Goal: Check status: Check status

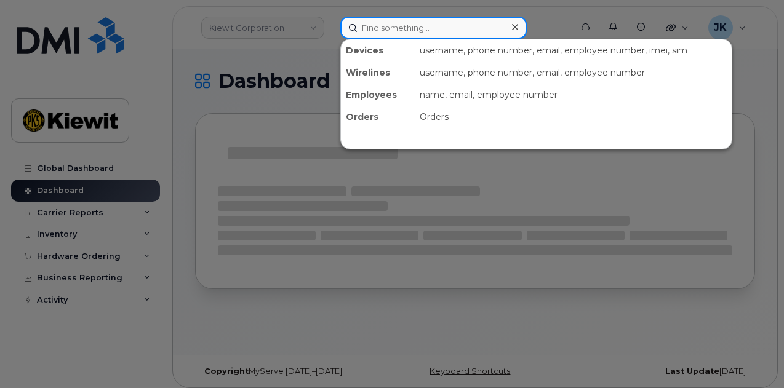
click at [362, 29] on input at bounding box center [433, 28] width 187 height 22
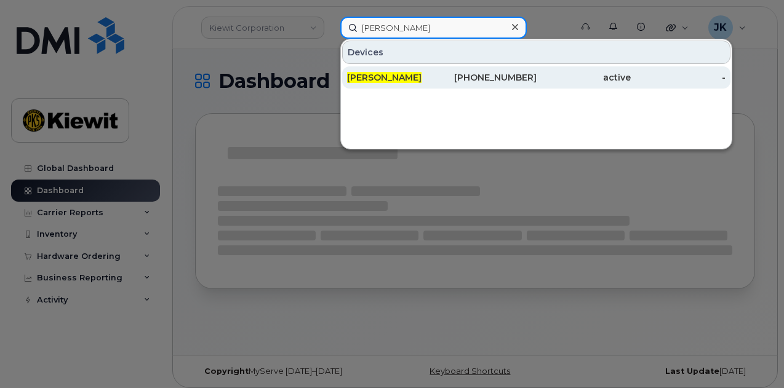
type input "victor wang"
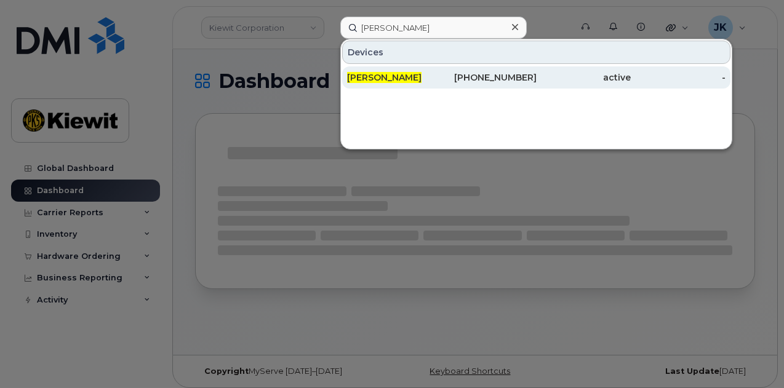
click at [483, 76] on div "604-992-1635" at bounding box center [489, 77] width 95 height 12
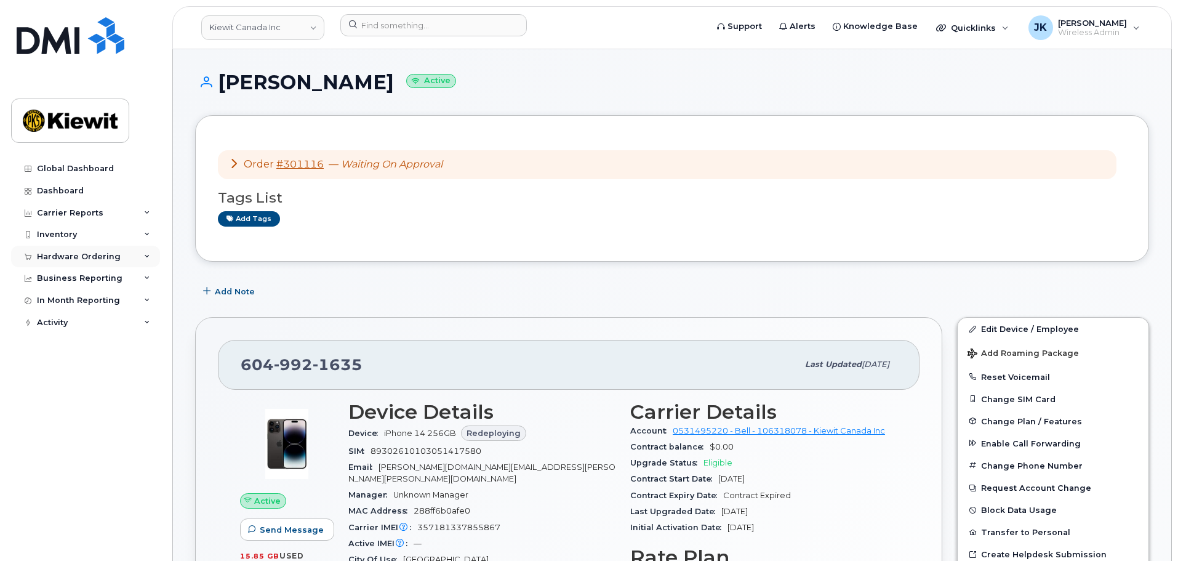
click at [103, 258] on div "Hardware Ordering" at bounding box center [79, 257] width 84 height 10
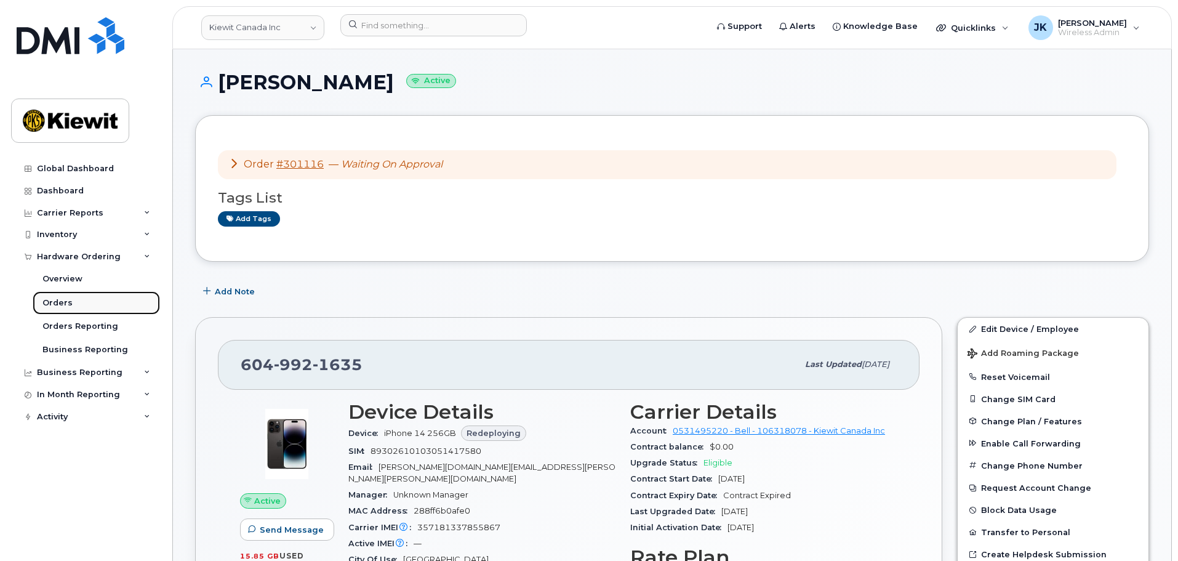
click at [98, 300] on link "Orders" at bounding box center [96, 302] width 127 height 23
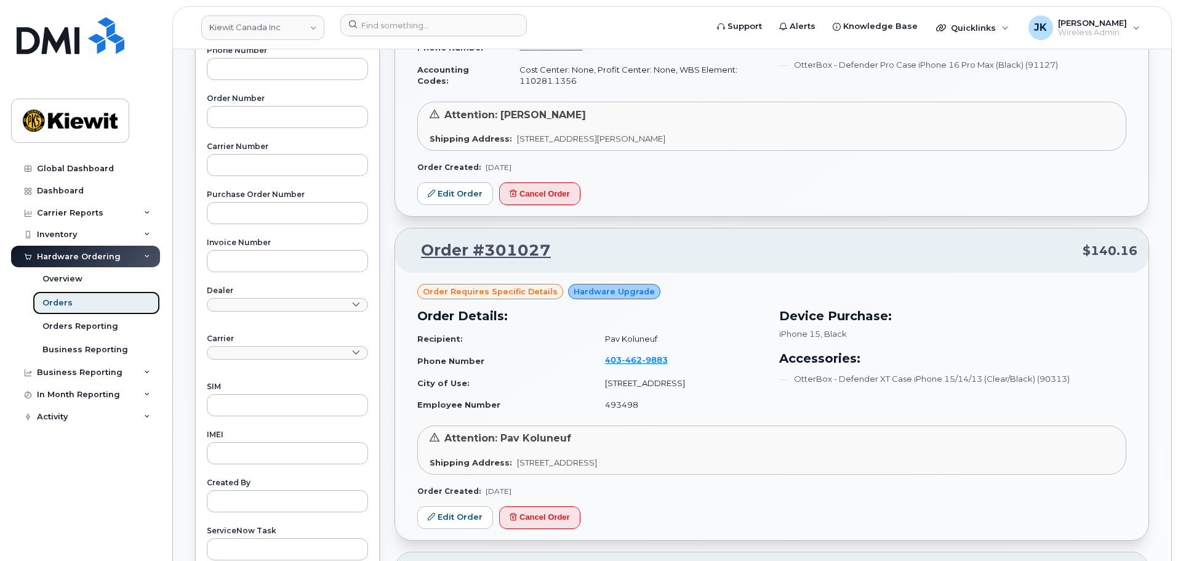
scroll to position [308, 0]
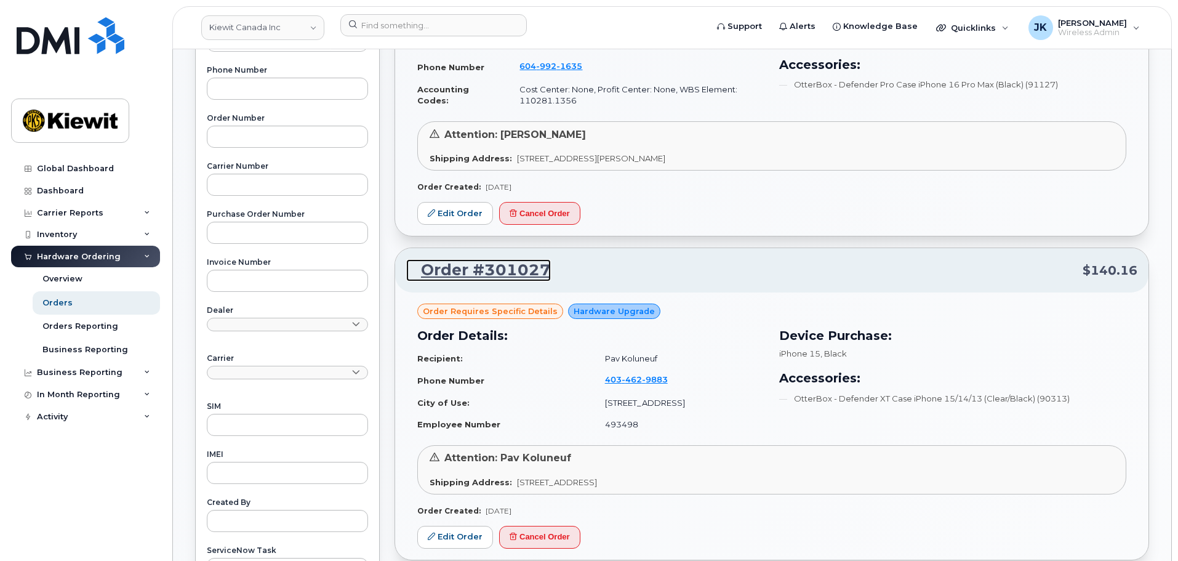
click at [509, 272] on link "Order #301027" at bounding box center [478, 270] width 145 height 22
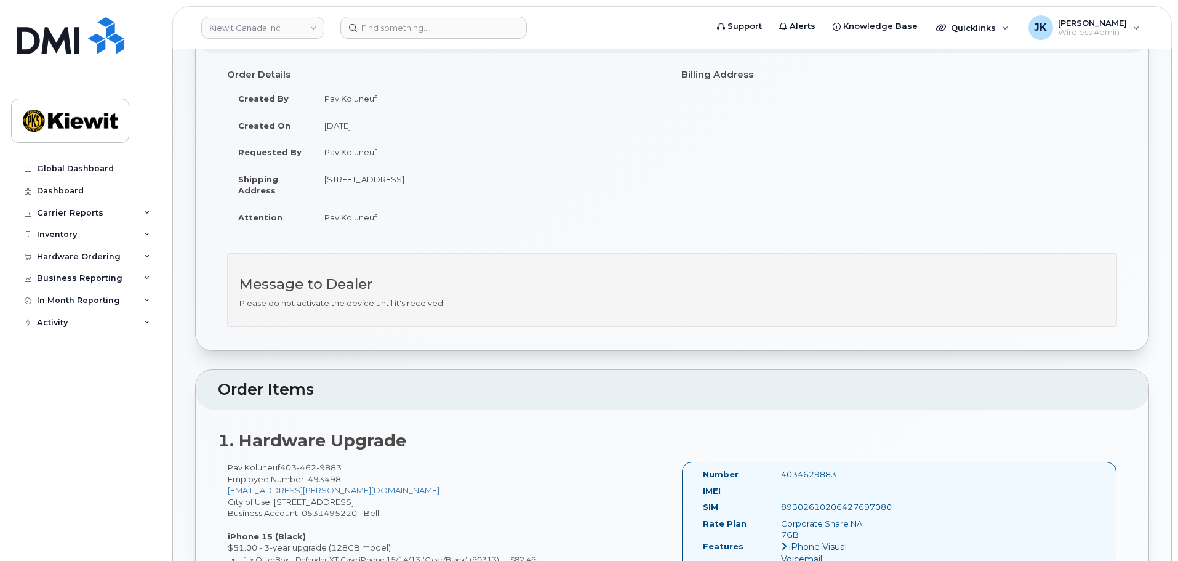
scroll to position [246, 0]
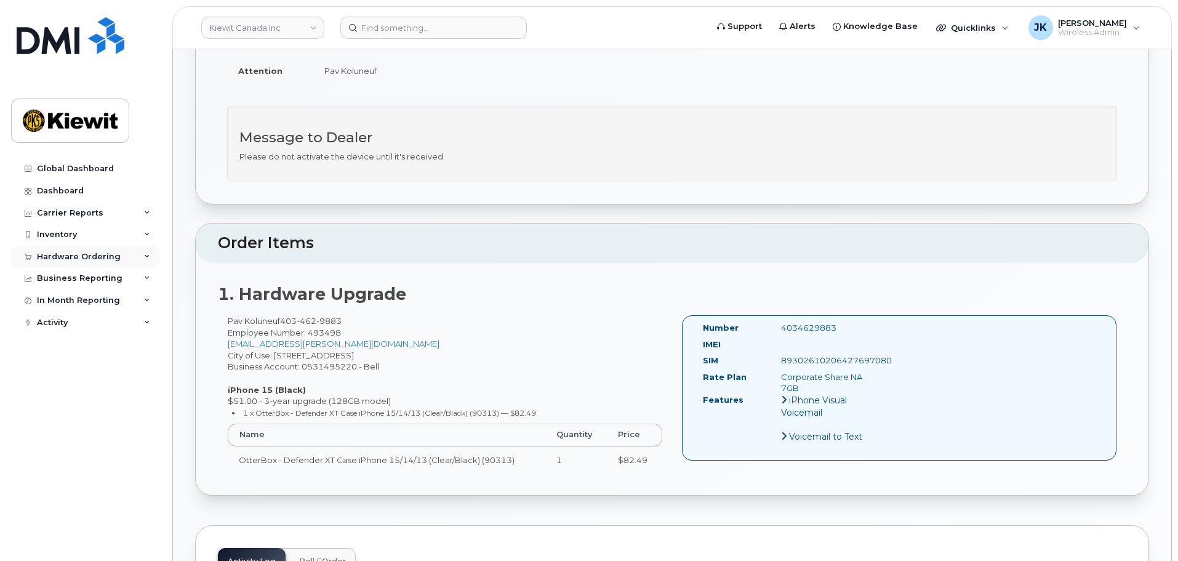
click at [116, 258] on div "Hardware Ordering" at bounding box center [85, 257] width 149 height 22
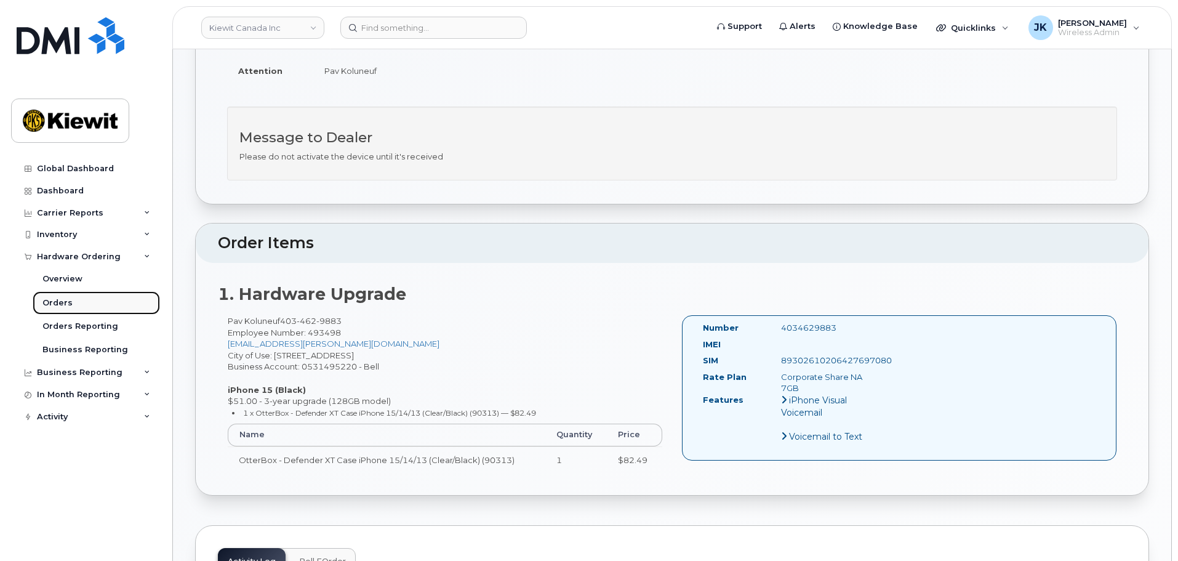
click at [108, 305] on link "Orders" at bounding box center [96, 302] width 127 height 23
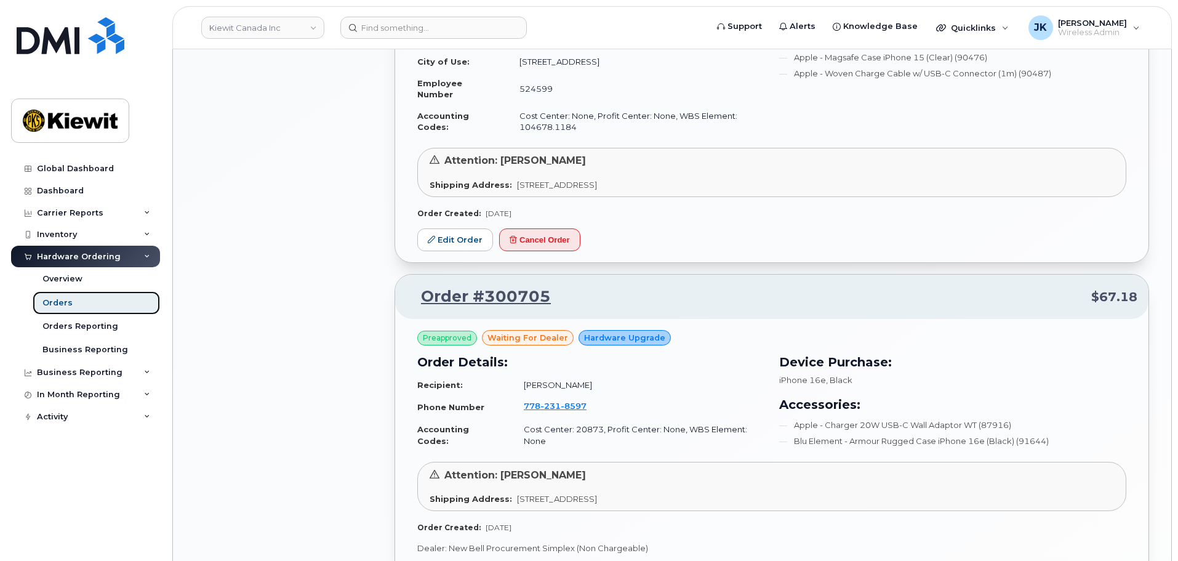
scroll to position [985, 0]
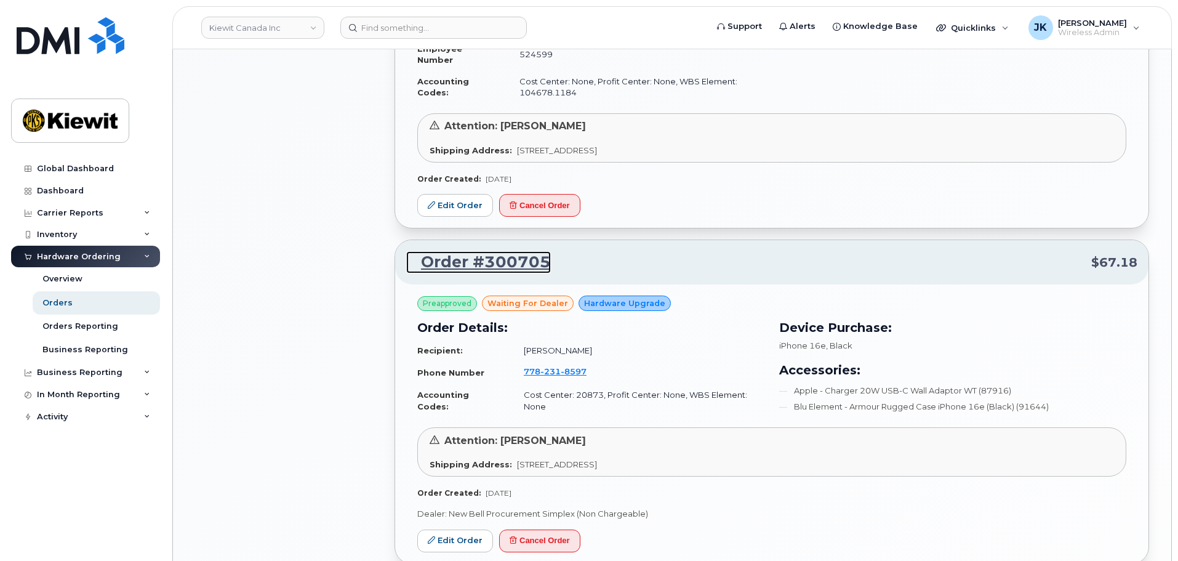
click at [482, 256] on link "Order #300705" at bounding box center [478, 262] width 145 height 22
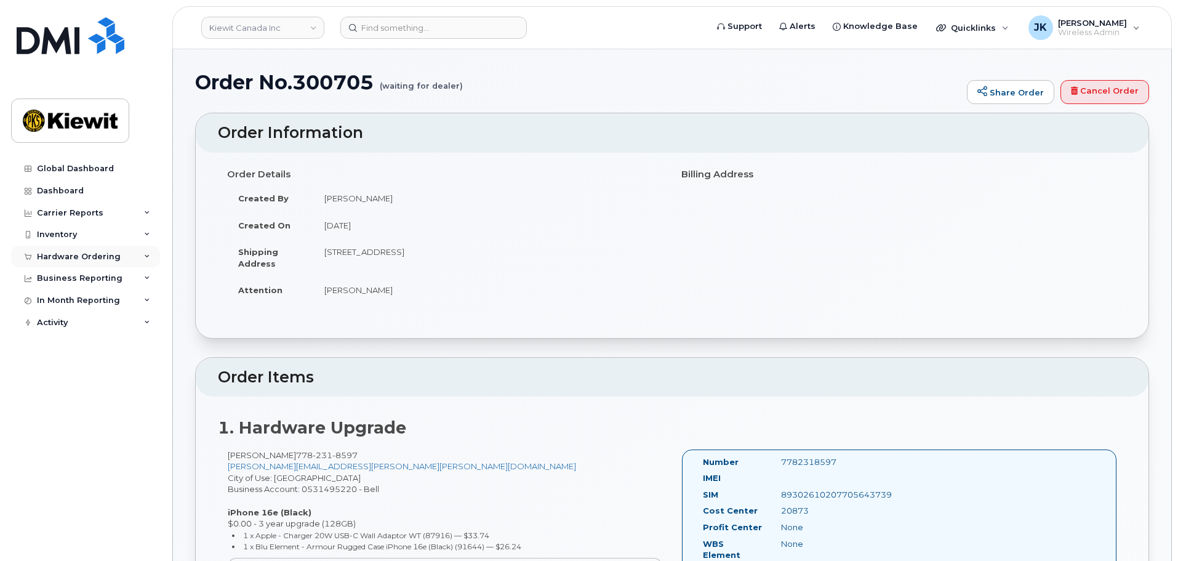
click at [63, 257] on div "Hardware Ordering" at bounding box center [79, 257] width 84 height 10
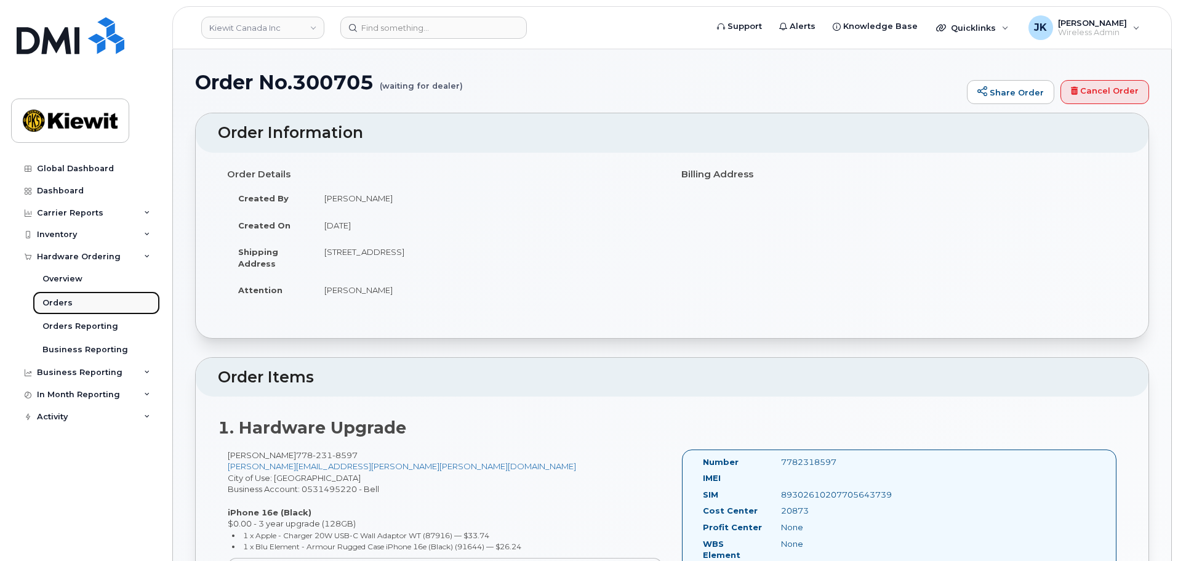
click at [94, 303] on link "Orders" at bounding box center [96, 302] width 127 height 23
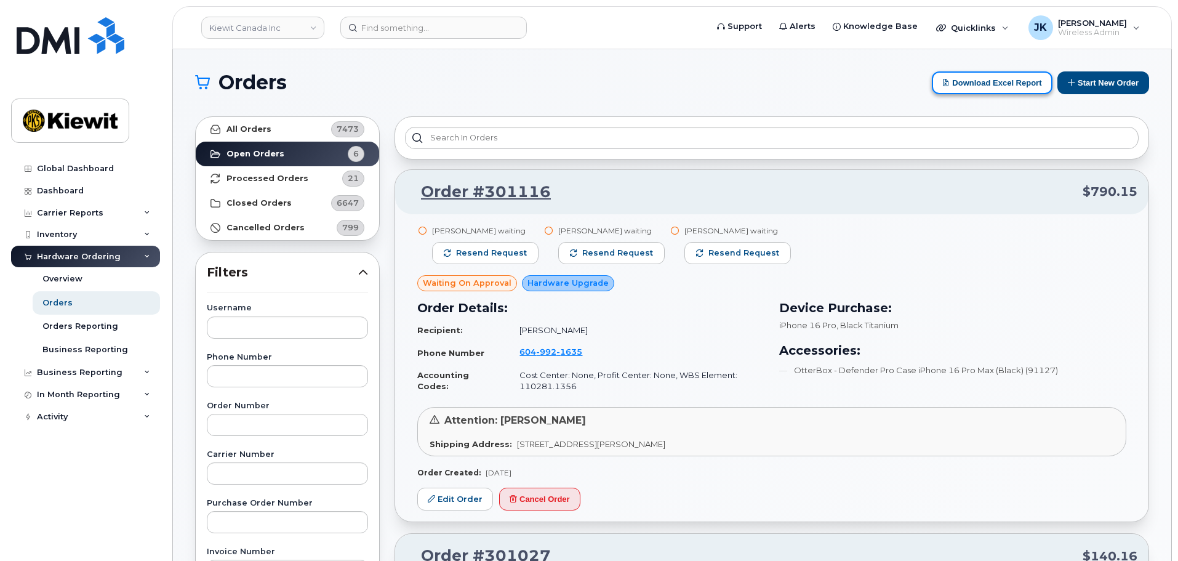
click at [1005, 83] on button "Download Excel Report" at bounding box center [992, 82] width 121 height 23
click at [252, 199] on strong "Closed Orders" at bounding box center [259, 203] width 65 height 10
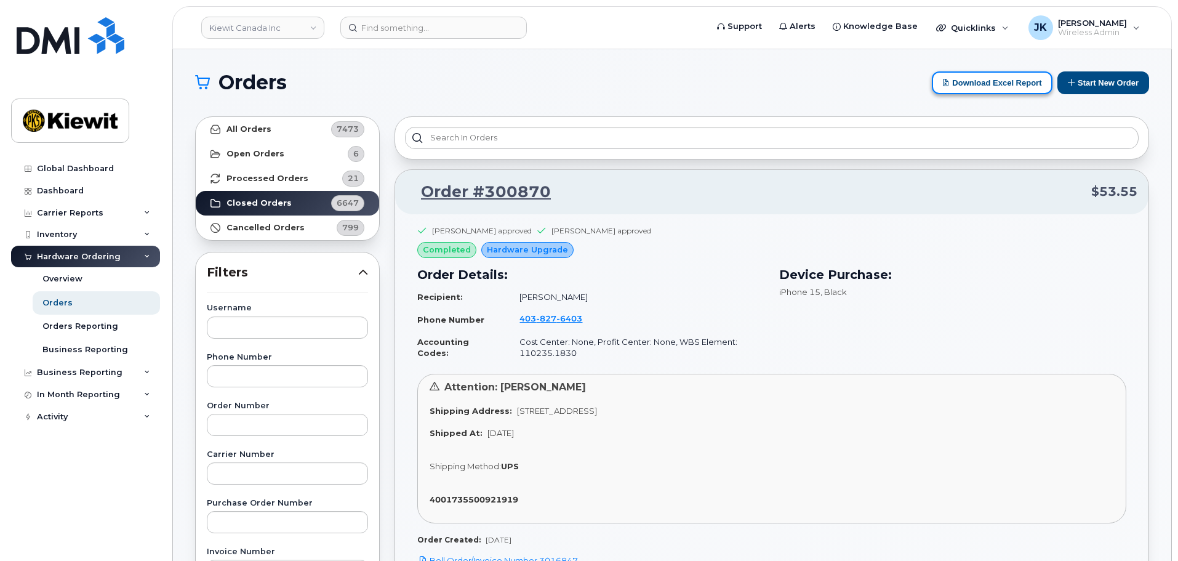
click at [975, 78] on button "Download Excel Report" at bounding box center [992, 82] width 121 height 23
click at [818, 92] on h1 "Orders" at bounding box center [560, 83] width 731 height 20
click at [877, 87] on h1 "Orders" at bounding box center [560, 83] width 731 height 20
click at [949, 76] on button "Download Excel Report" at bounding box center [992, 82] width 121 height 23
click at [863, 85] on h1 "Orders" at bounding box center [560, 83] width 731 height 20
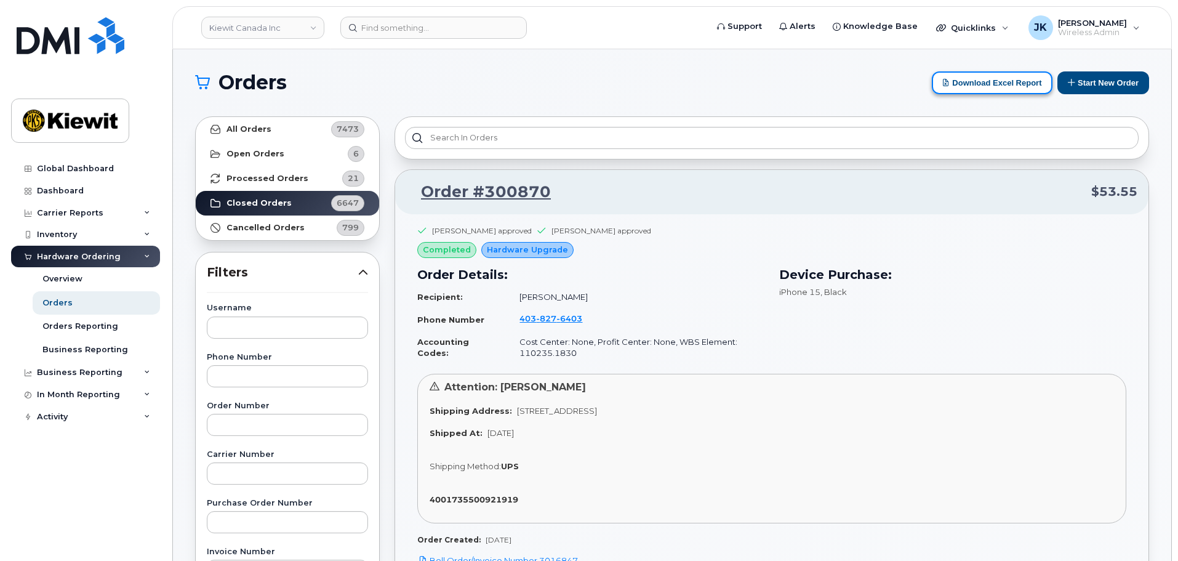
click at [947, 84] on icon at bounding box center [947, 82] width 8 height 8
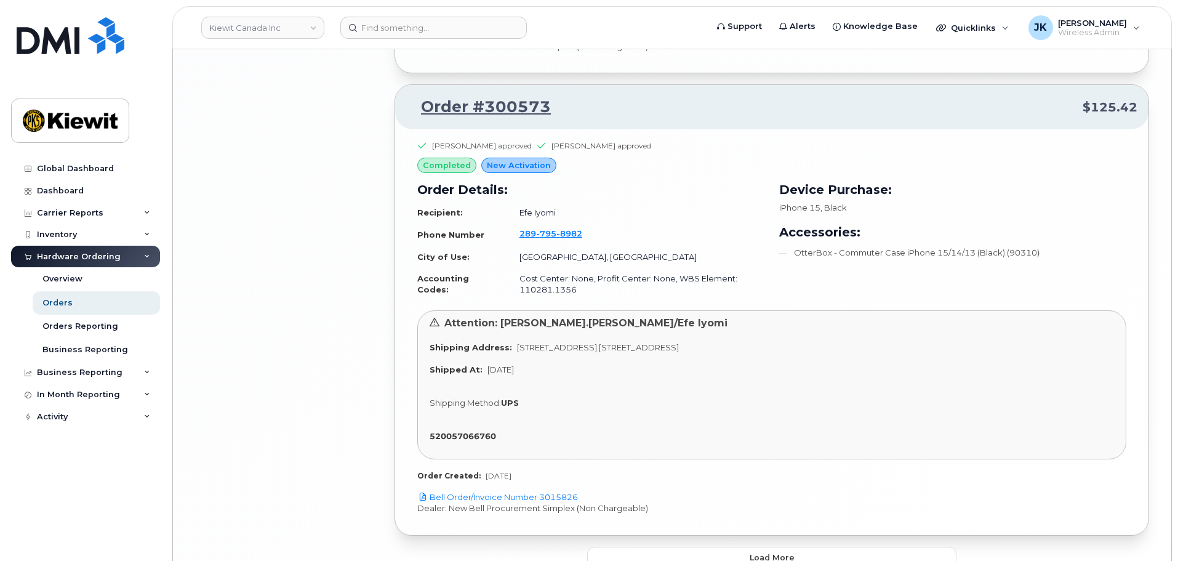
scroll to position [3224, 0]
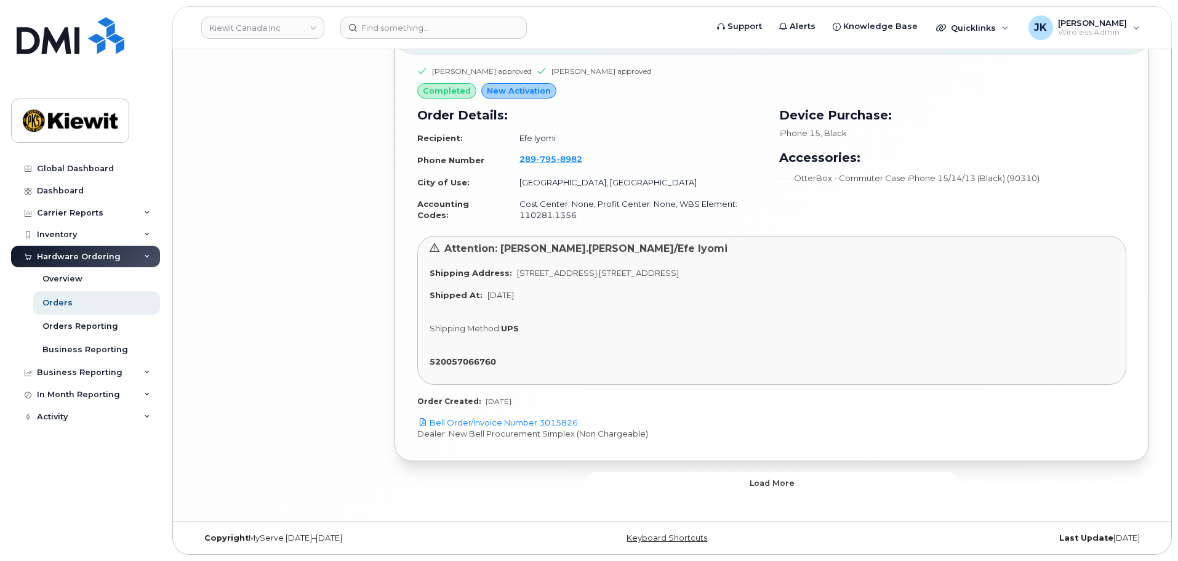
click at [751, 488] on span "Load more" at bounding box center [772, 483] width 45 height 12
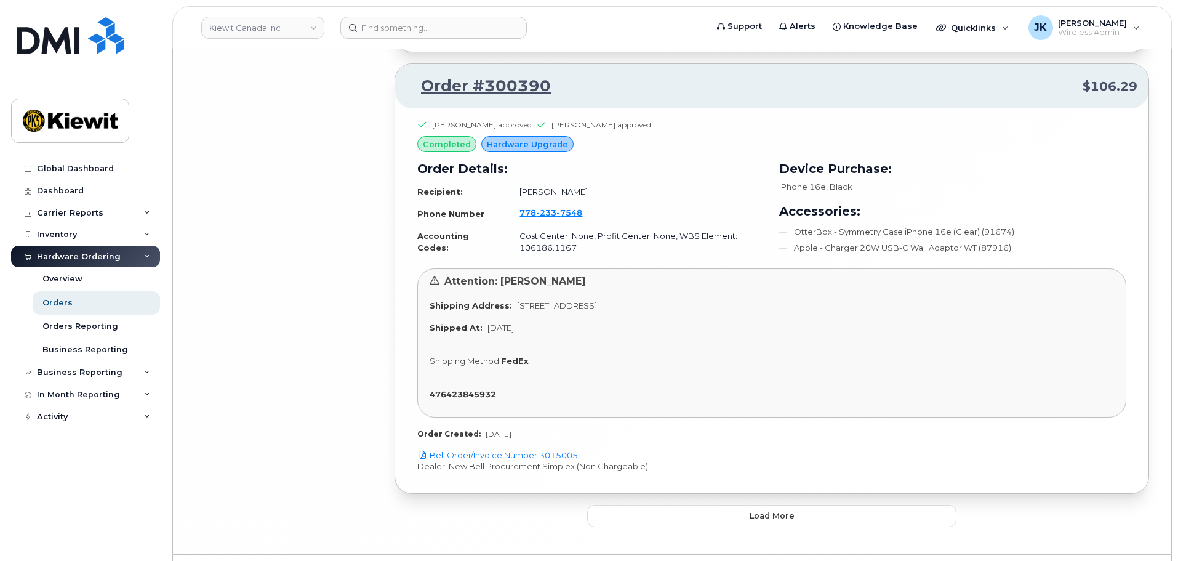
scroll to position [6803, 0]
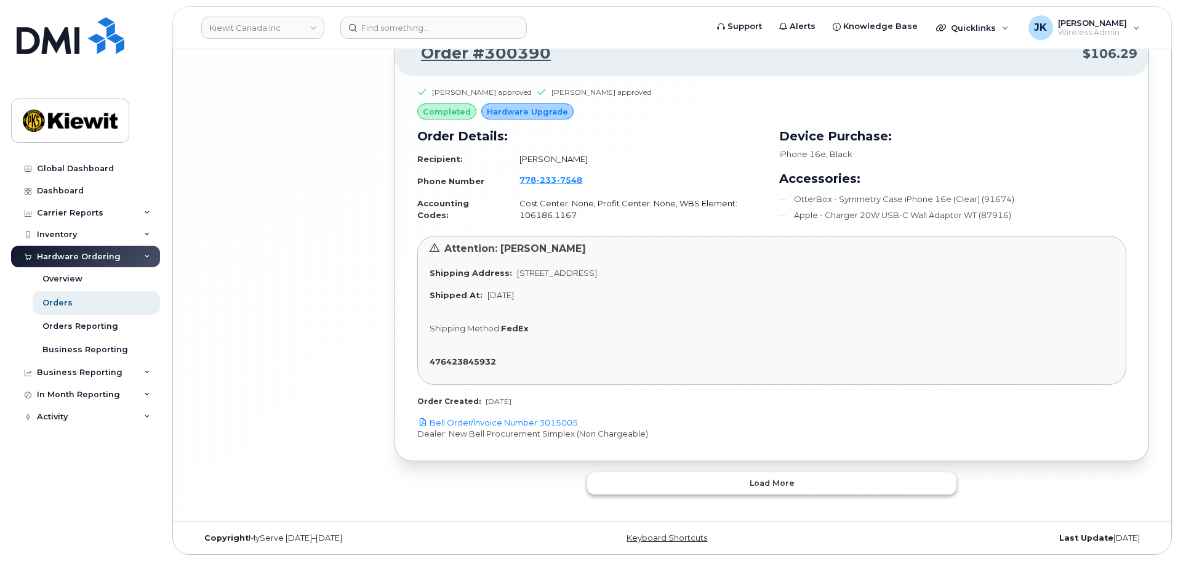
click at [763, 490] on button "Load more" at bounding box center [771, 483] width 369 height 22
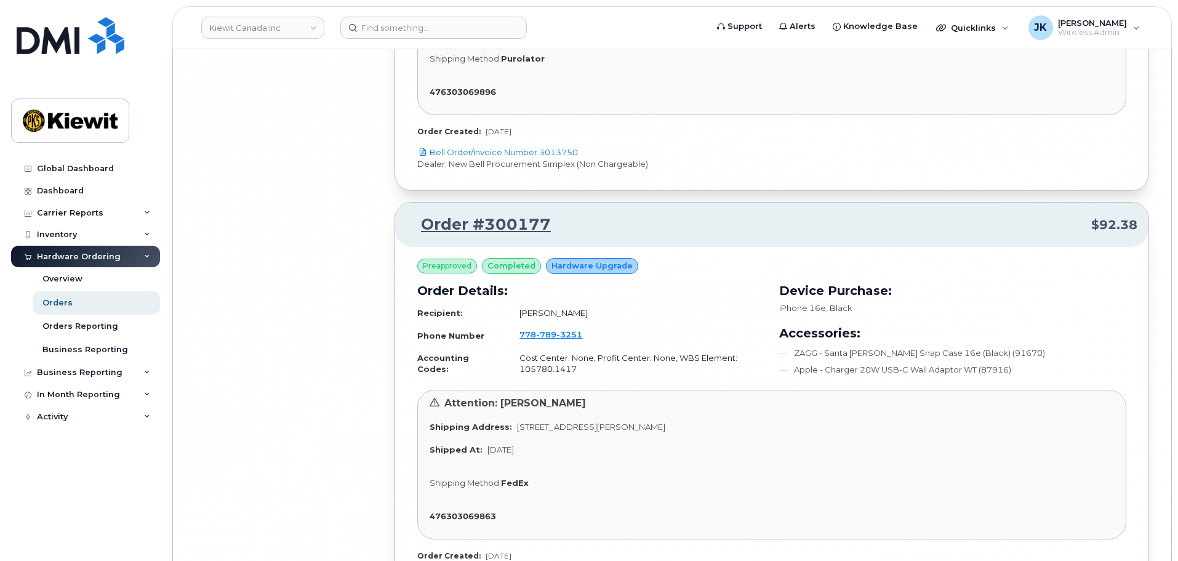
scroll to position [10343, 0]
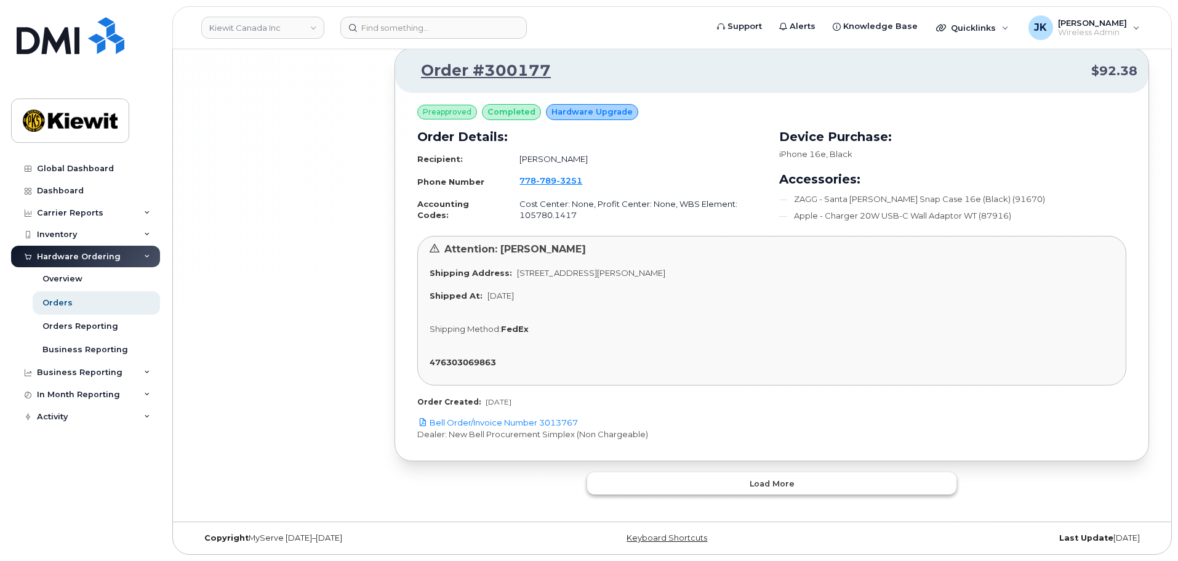
click at [760, 491] on button "Load more" at bounding box center [771, 483] width 369 height 22
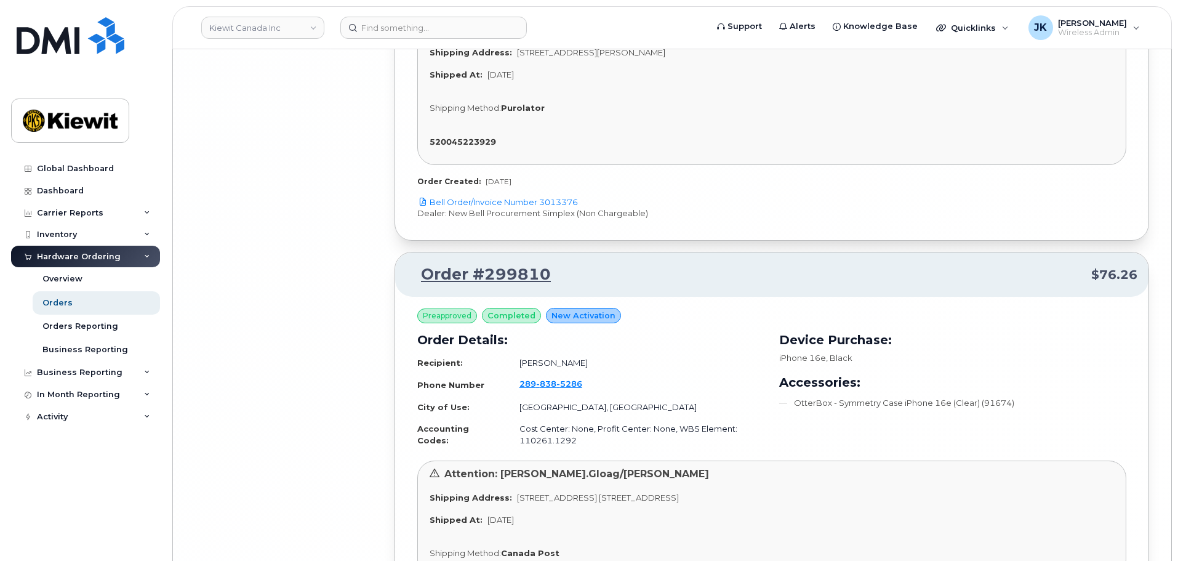
scroll to position [13736, 0]
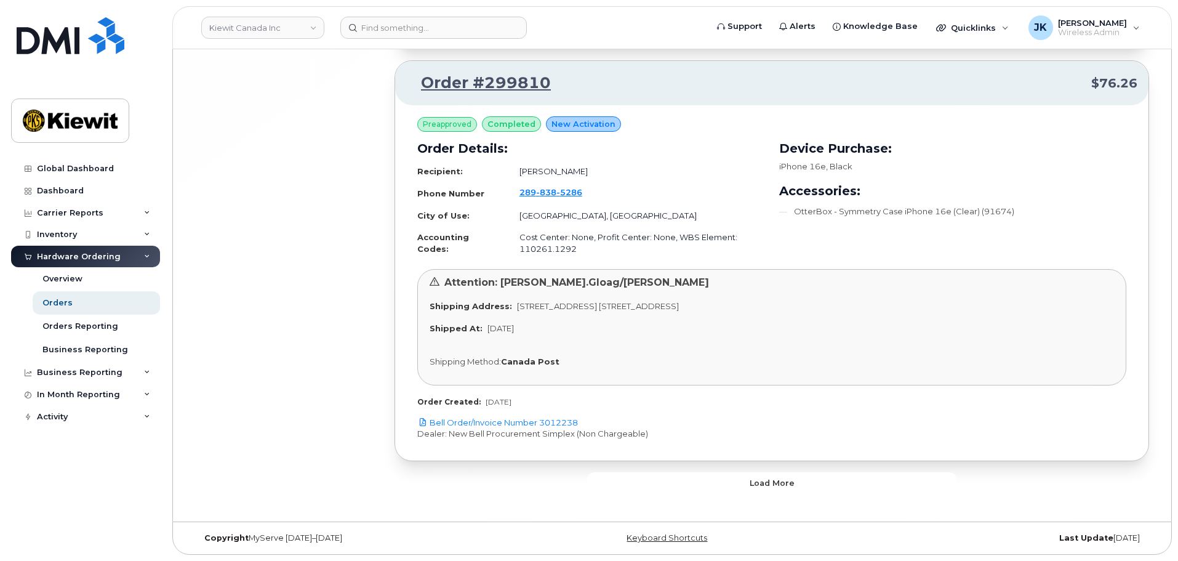
click at [717, 490] on button "Load more" at bounding box center [771, 483] width 369 height 22
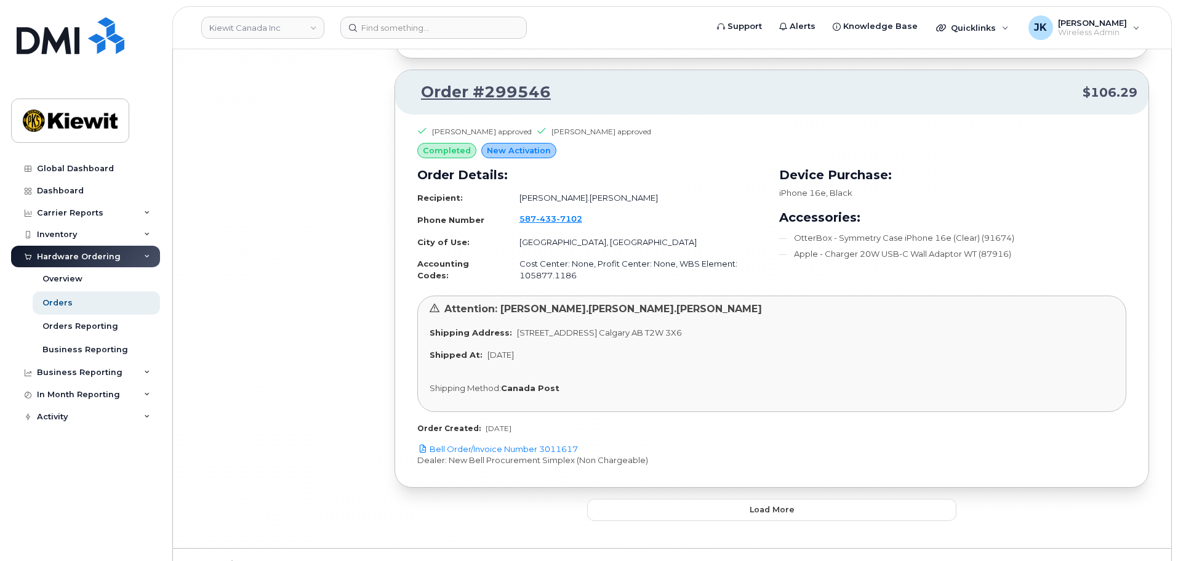
scroll to position [17272, 0]
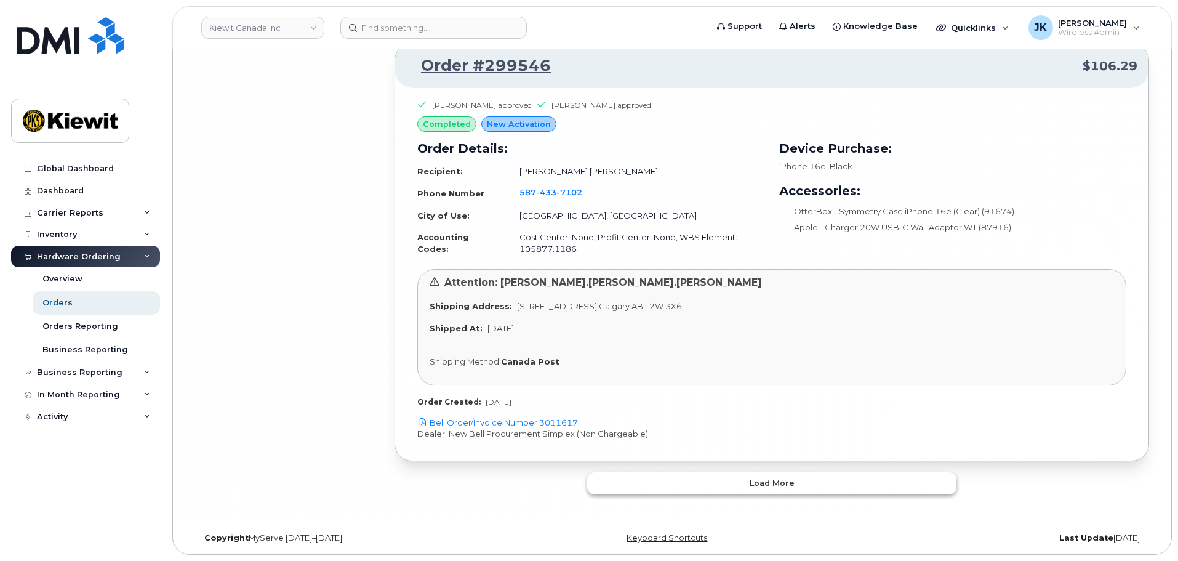
click at [729, 484] on button "Load more" at bounding box center [771, 483] width 369 height 22
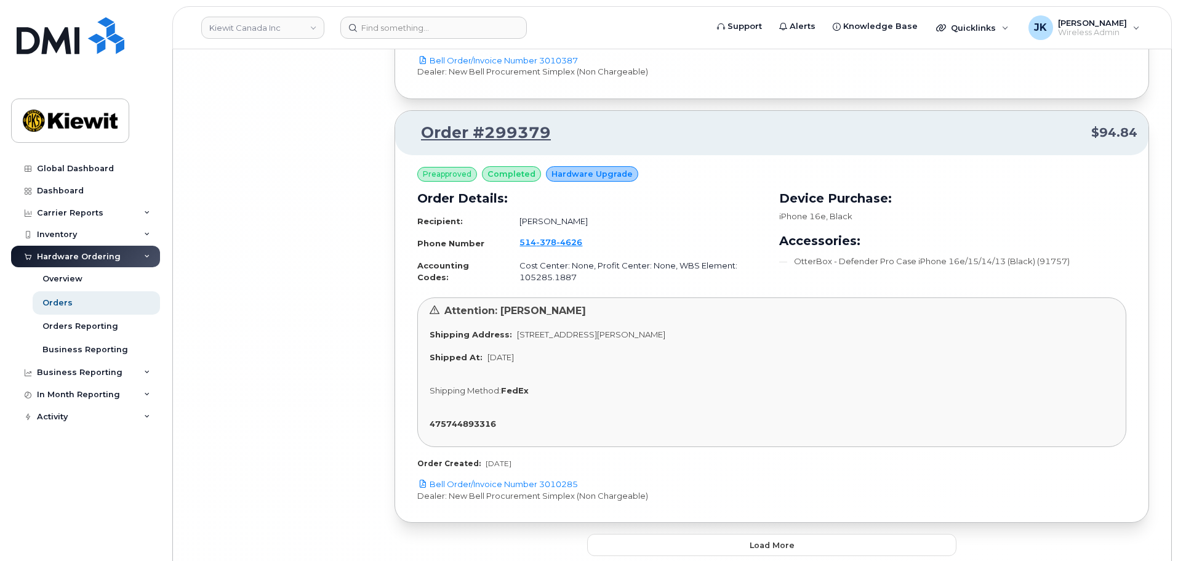
scroll to position [21106, 0]
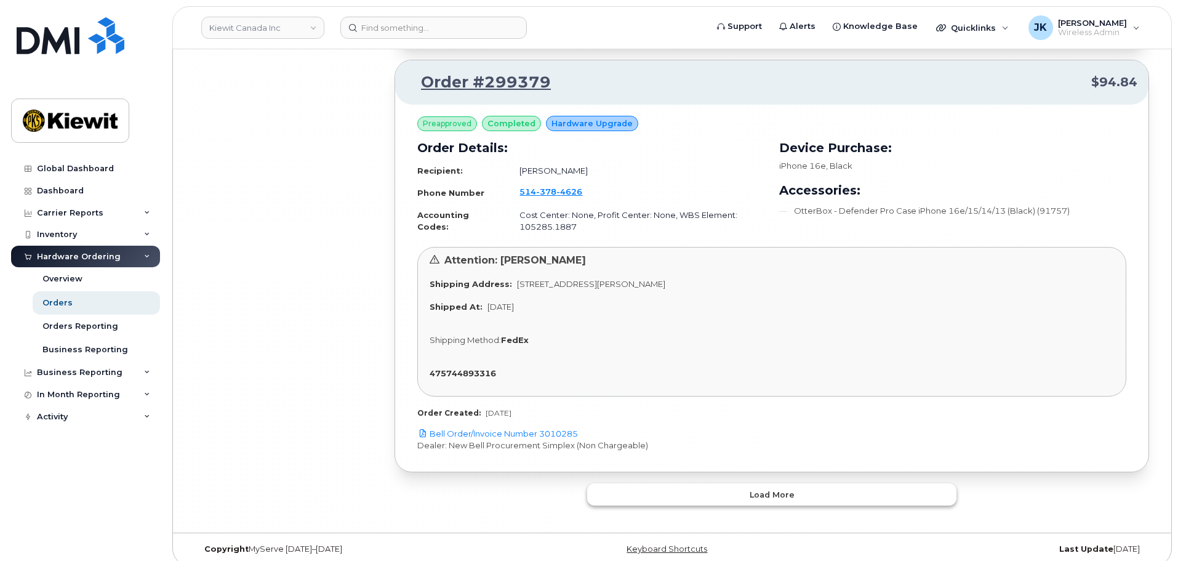
click at [600, 489] on button "Load more" at bounding box center [771, 494] width 369 height 22
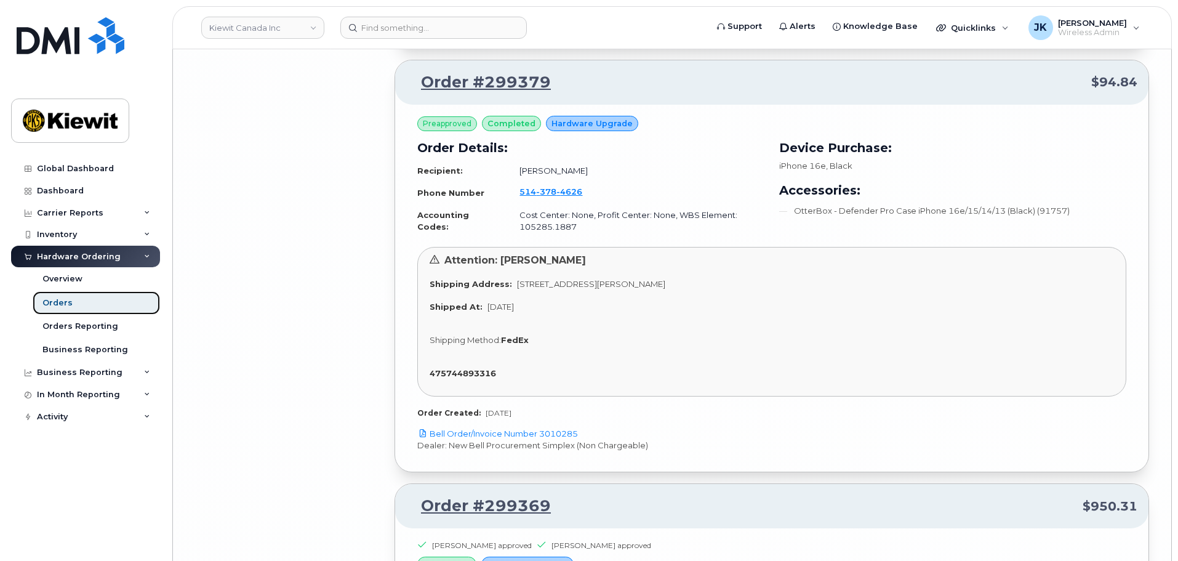
click at [61, 300] on div "Orders" at bounding box center [57, 302] width 30 height 11
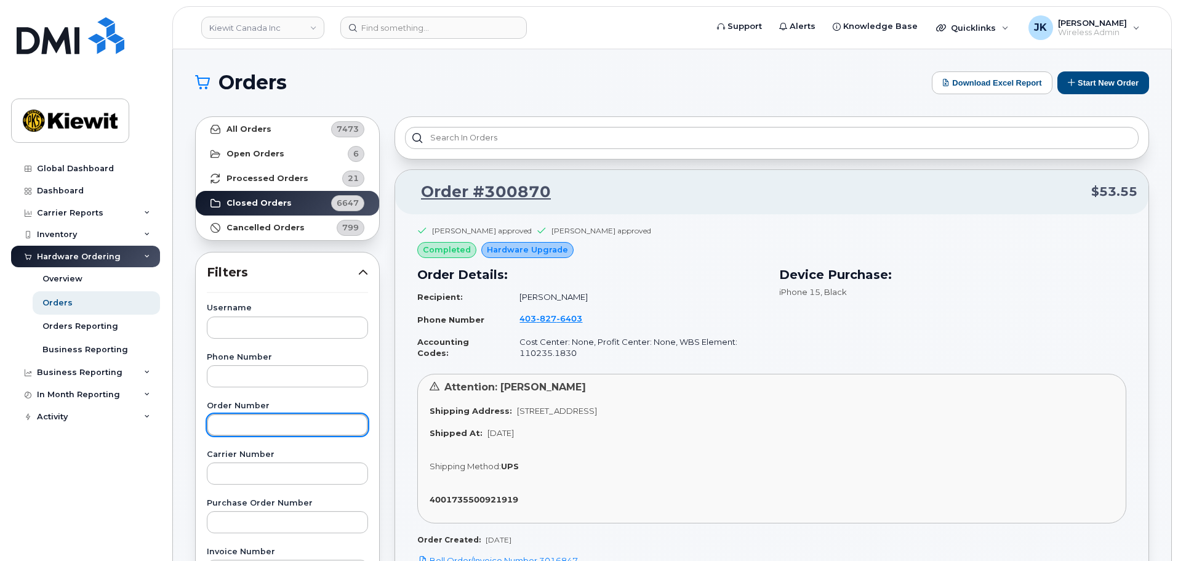
click at [315, 429] on input "text" at bounding box center [287, 425] width 161 height 22
type input "298499"
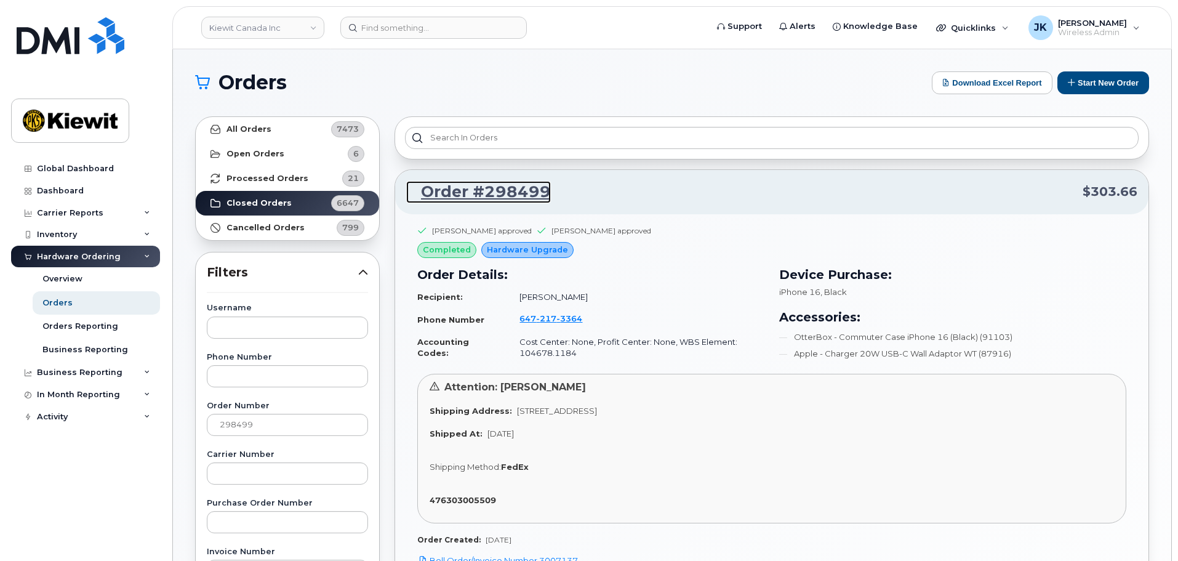
click at [479, 193] on link "Order #298499" at bounding box center [478, 192] width 145 height 22
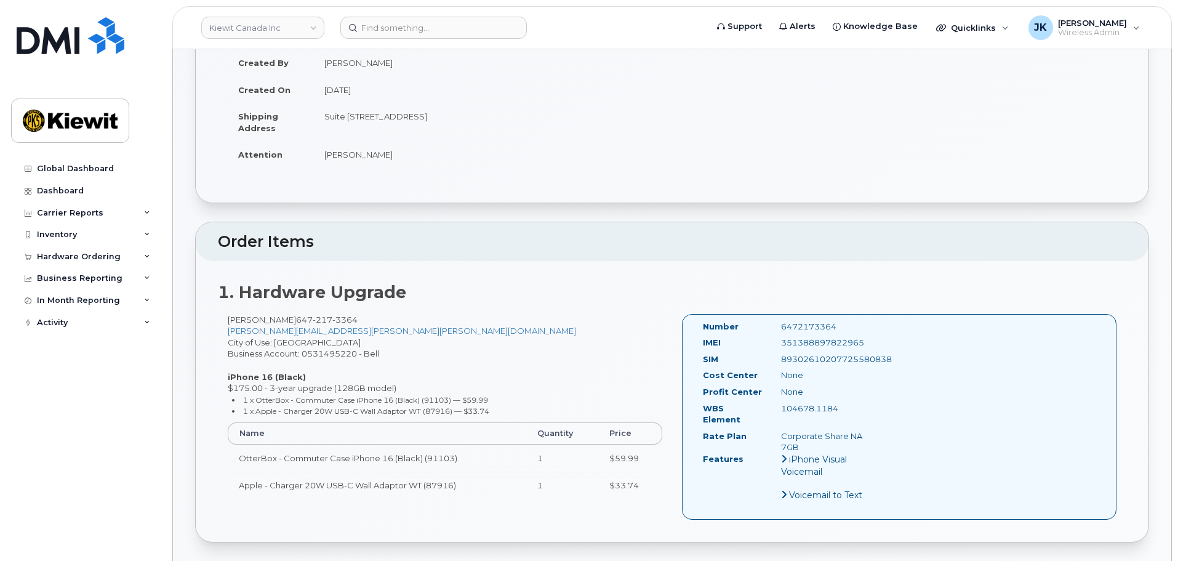
scroll to position [185, 0]
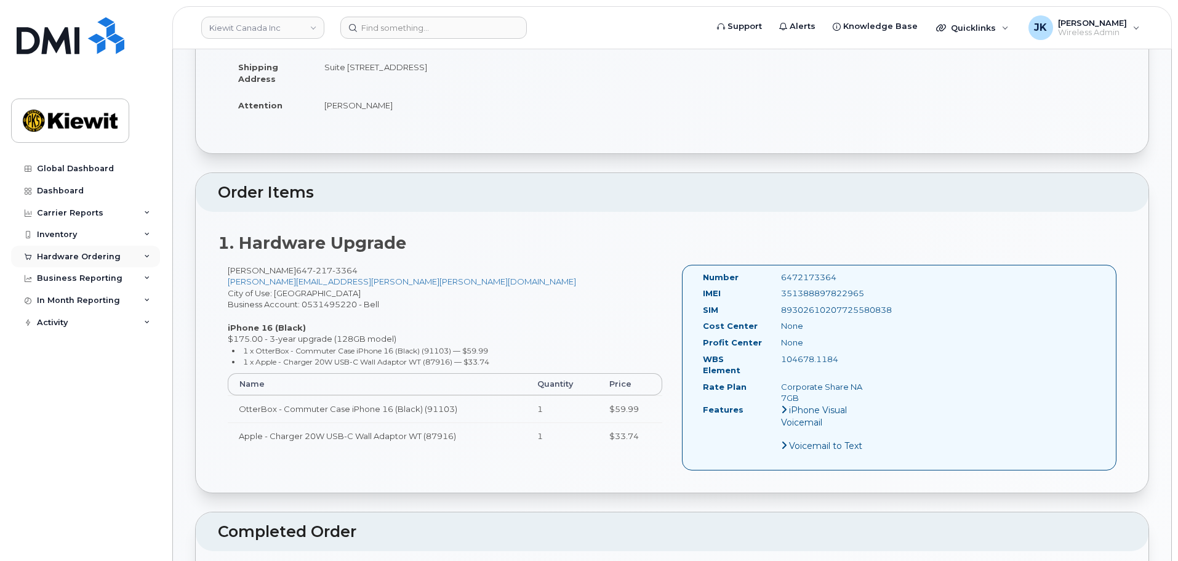
click at [28, 259] on icon at bounding box center [28, 257] width 7 height 7
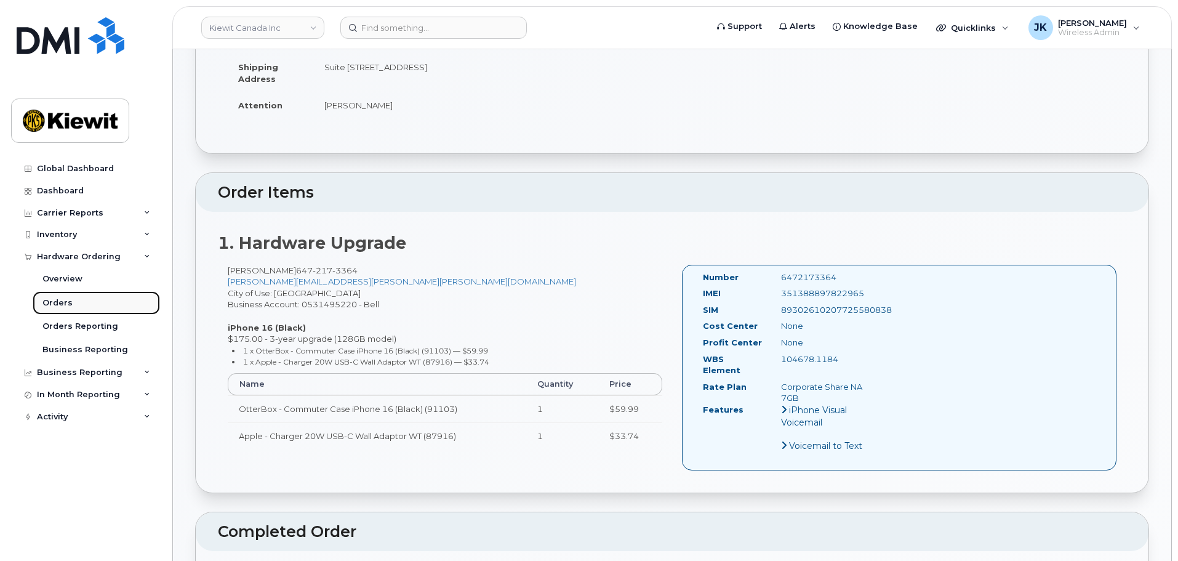
click at [47, 304] on div "Orders" at bounding box center [57, 302] width 30 height 11
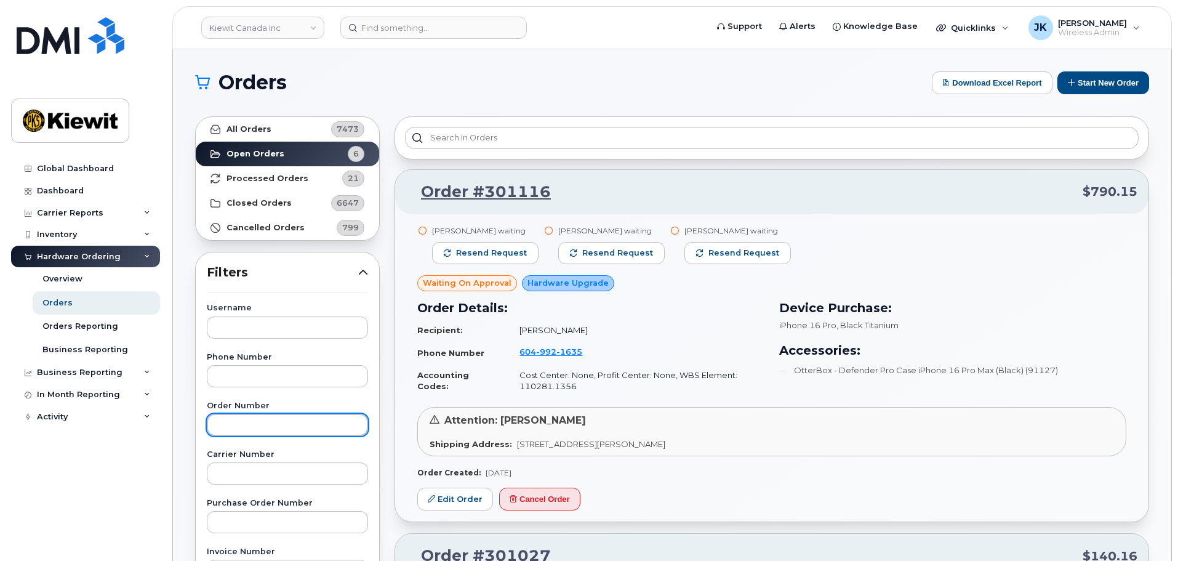
click at [313, 424] on input "text" at bounding box center [287, 425] width 161 height 22
type input "298678"
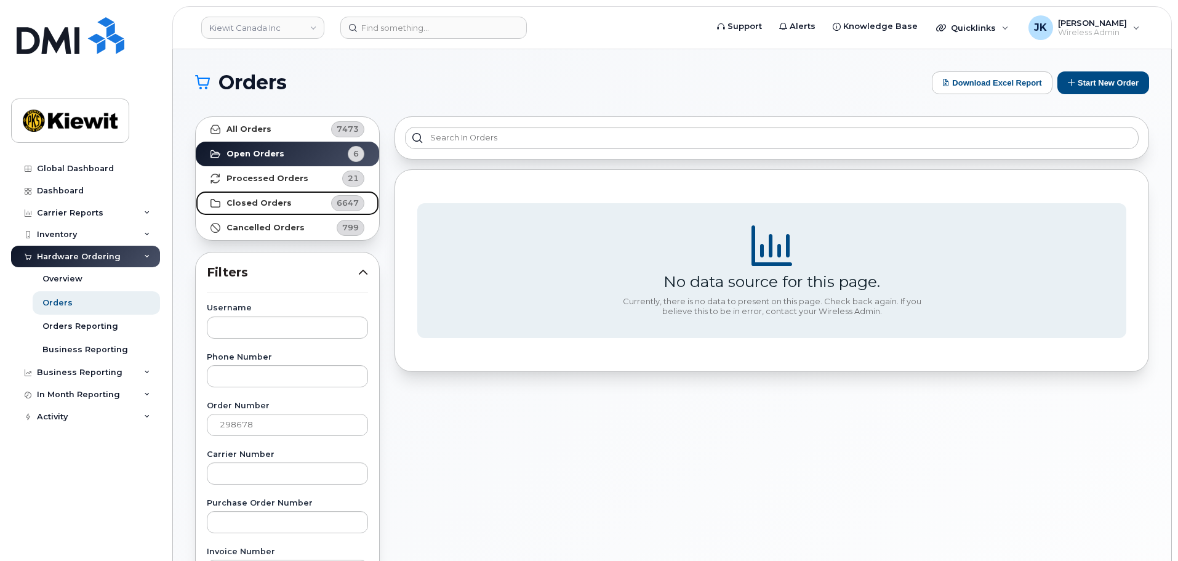
click at [273, 201] on strong "Closed Orders" at bounding box center [259, 203] width 65 height 10
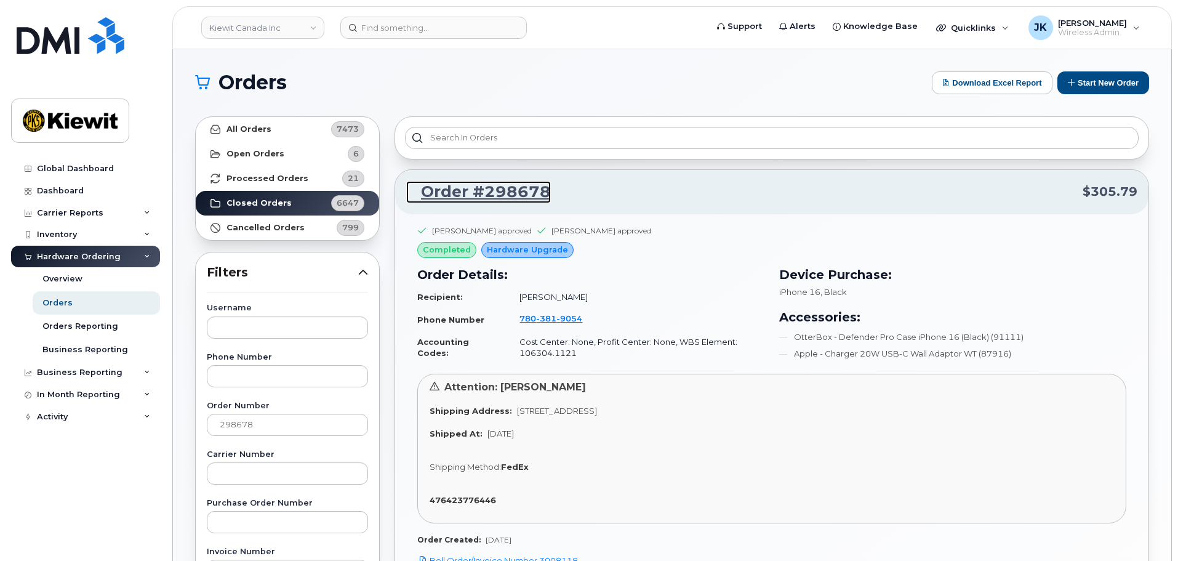
drag, startPoint x: 496, startPoint y: 187, endPoint x: 502, endPoint y: 207, distance: 21.8
click at [497, 187] on link "Order #298678" at bounding box center [478, 192] width 145 height 22
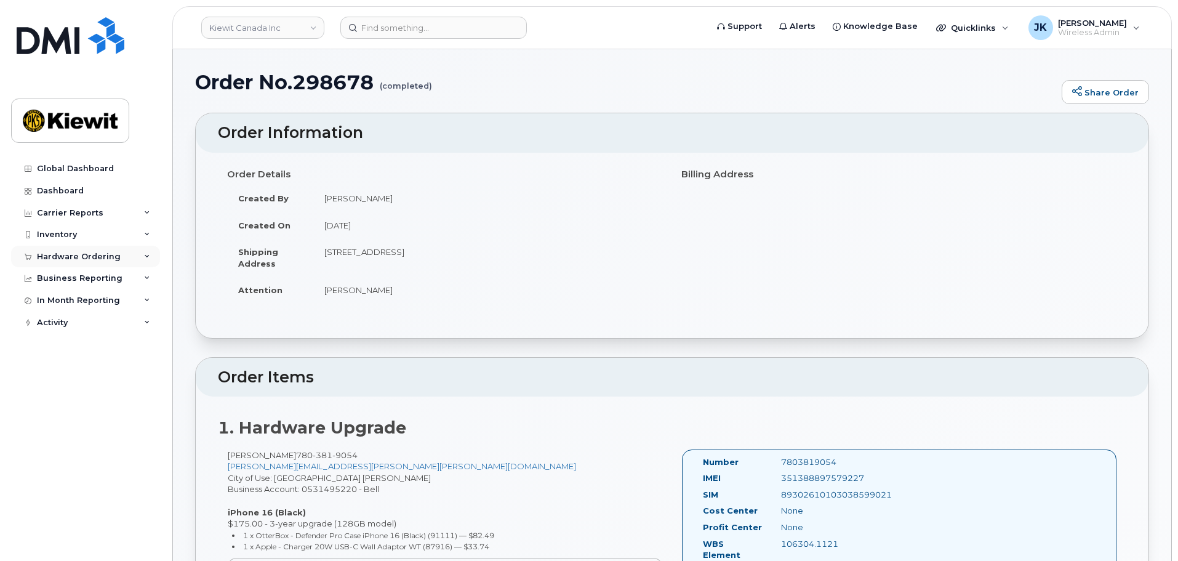
click at [61, 253] on div "Hardware Ordering" at bounding box center [79, 257] width 84 height 10
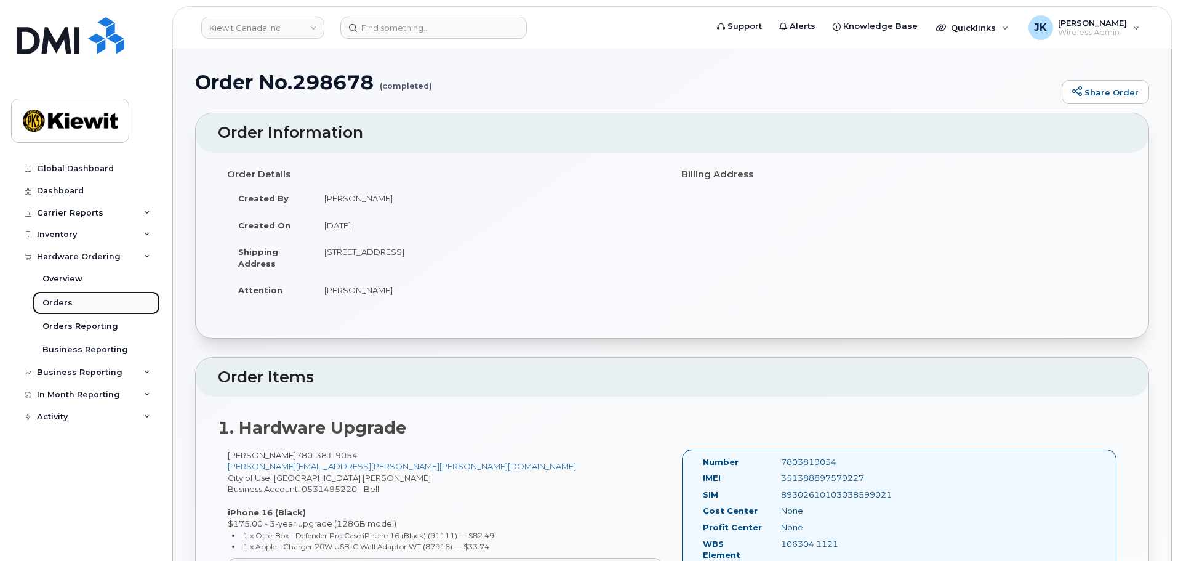
click at [73, 303] on link "Orders" at bounding box center [96, 302] width 127 height 23
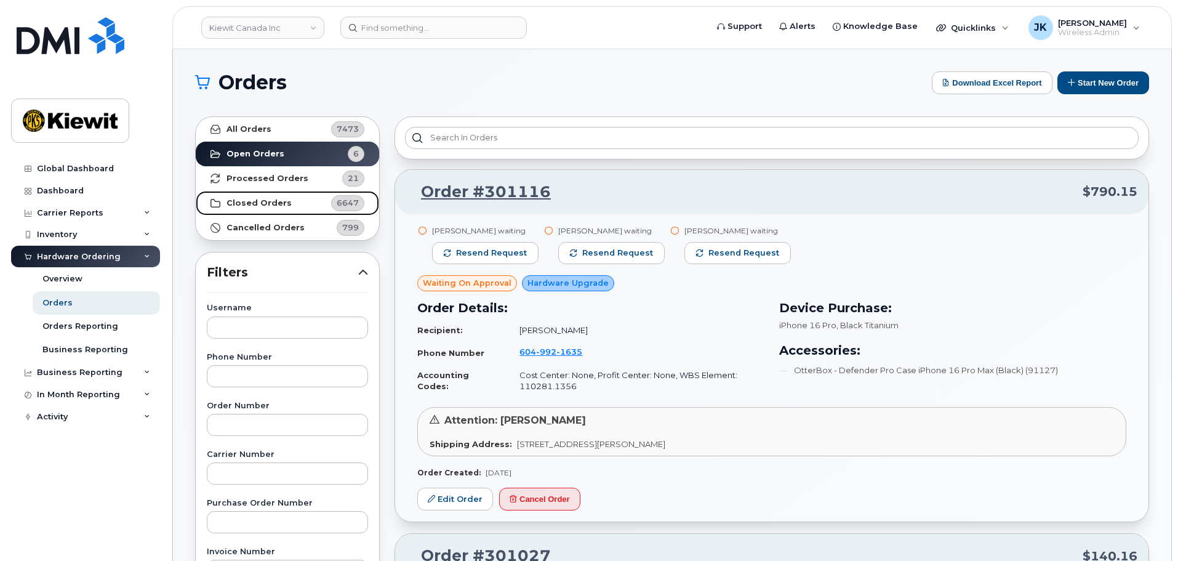
click at [332, 197] on span "6647" at bounding box center [346, 203] width 37 height 16
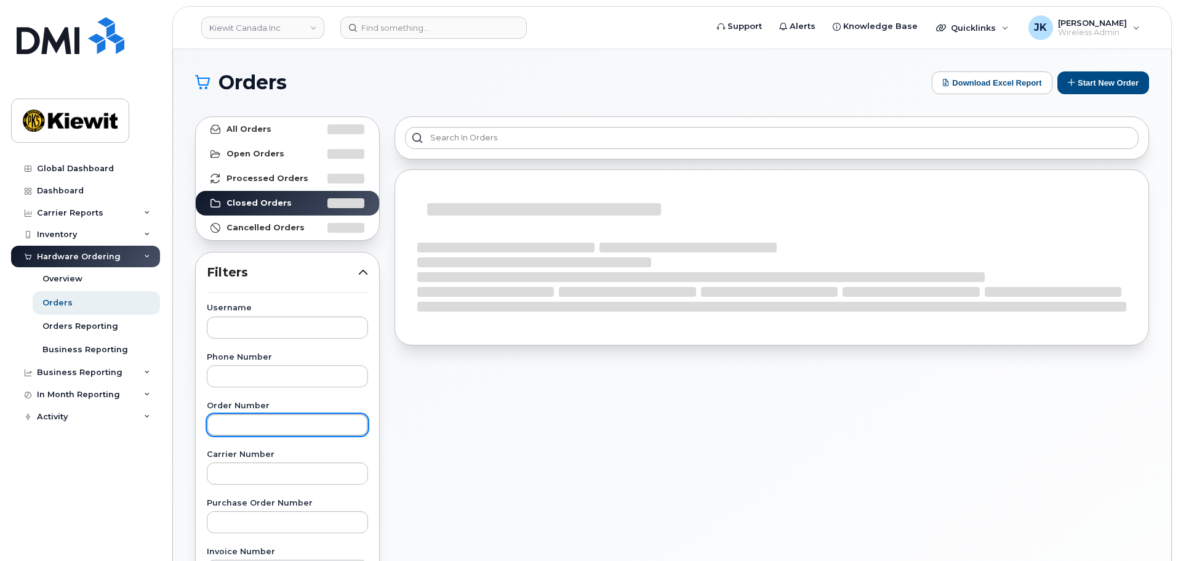
drag, startPoint x: 299, startPoint y: 428, endPoint x: 310, endPoint y: 421, distance: 13.8
click at [299, 427] on input "text" at bounding box center [287, 425] width 161 height 22
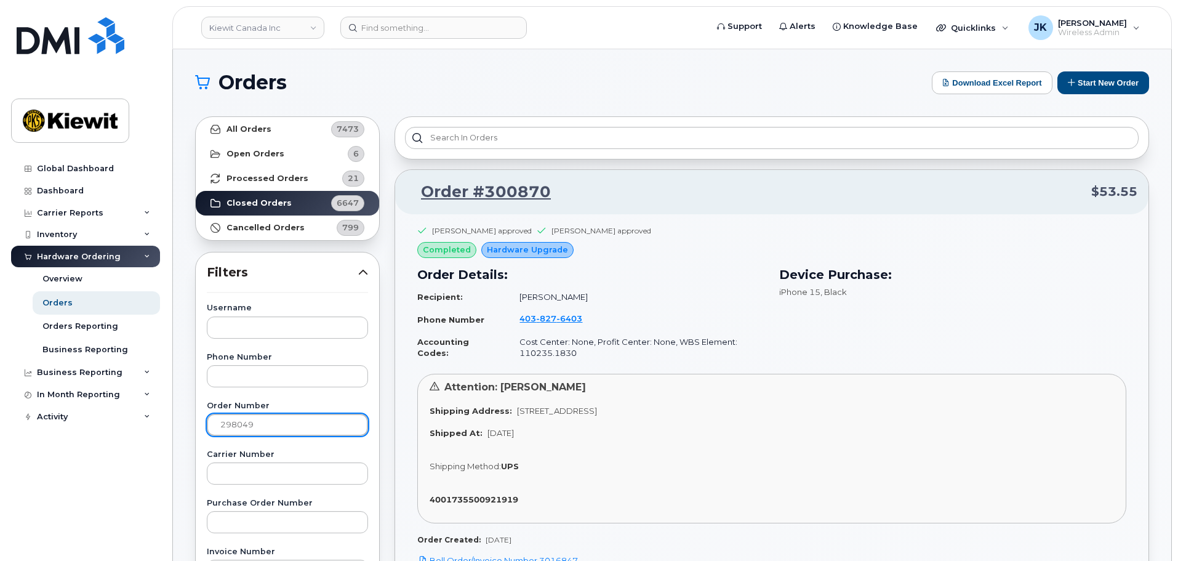
type input "298049"
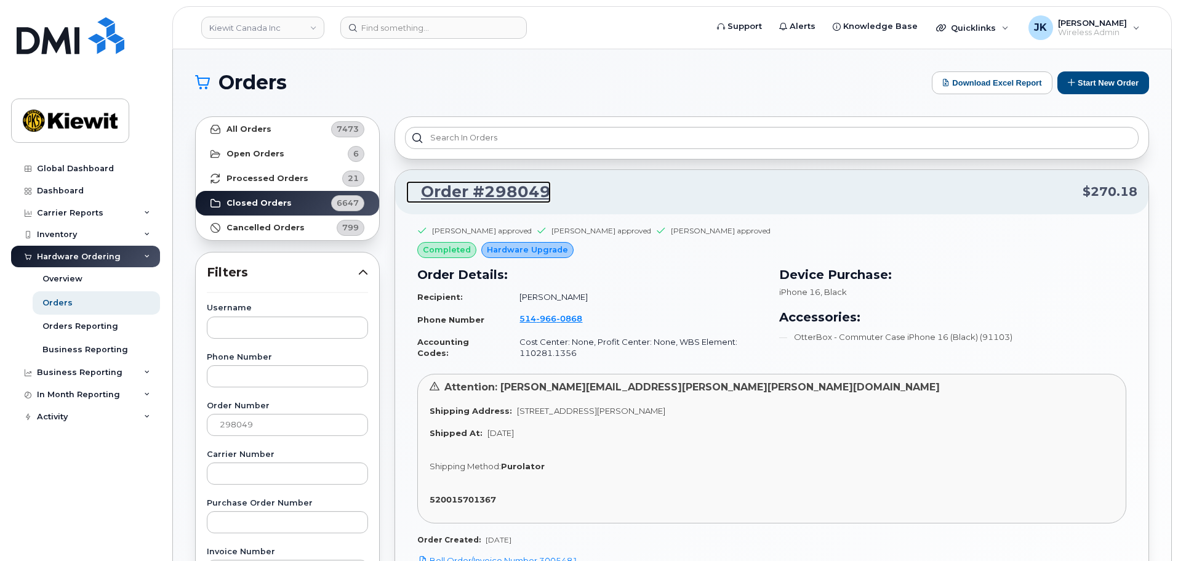
click at [513, 195] on link "Order #298049" at bounding box center [478, 192] width 145 height 22
